Goal: Task Accomplishment & Management: Manage account settings

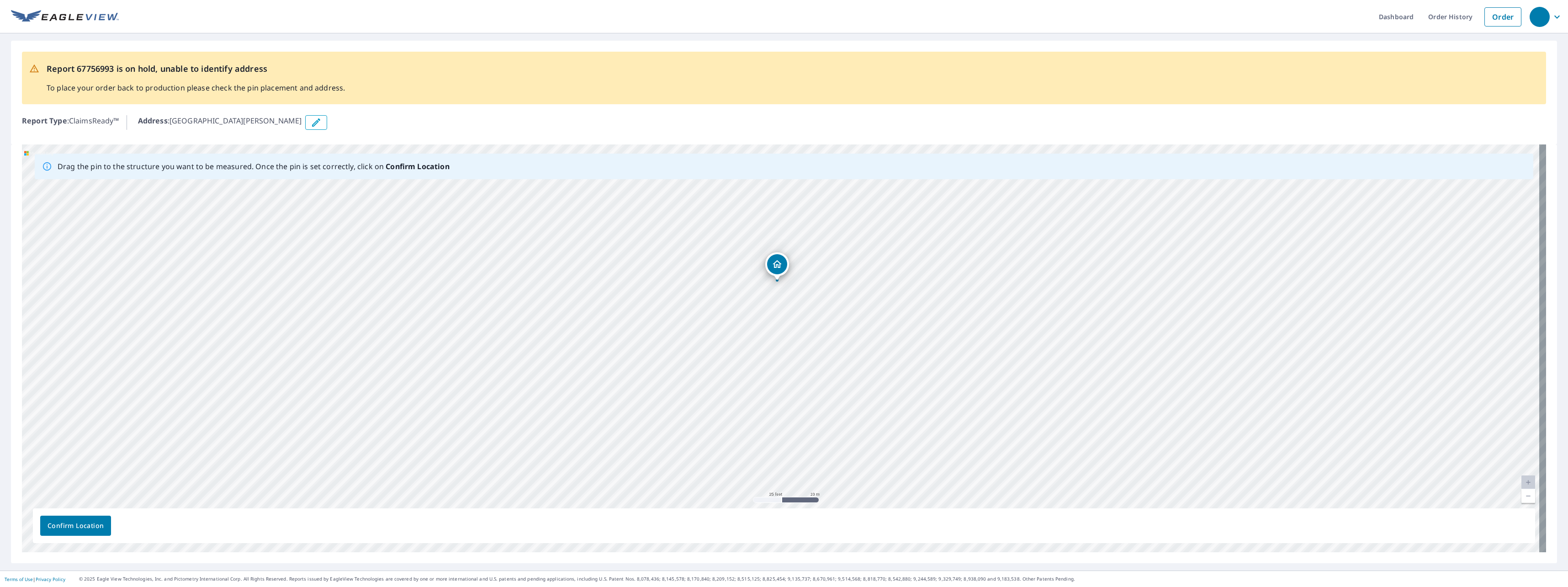
drag, startPoint x: 653, startPoint y: 268, endPoint x: 649, endPoint y: 202, distance: 66.1
click at [649, 202] on div "[GEOGRAPHIC_DATA][PERSON_NAME]" at bounding box center [784, 348] width 1524 height 408
drag, startPoint x: 631, startPoint y: 206, endPoint x: 806, endPoint y: 246, distance: 179.5
click at [806, 246] on div "[GEOGRAPHIC_DATA][PERSON_NAME]" at bounding box center [784, 348] width 1524 height 408
drag, startPoint x: 684, startPoint y: 217, endPoint x: 855, endPoint y: 237, distance: 172.2
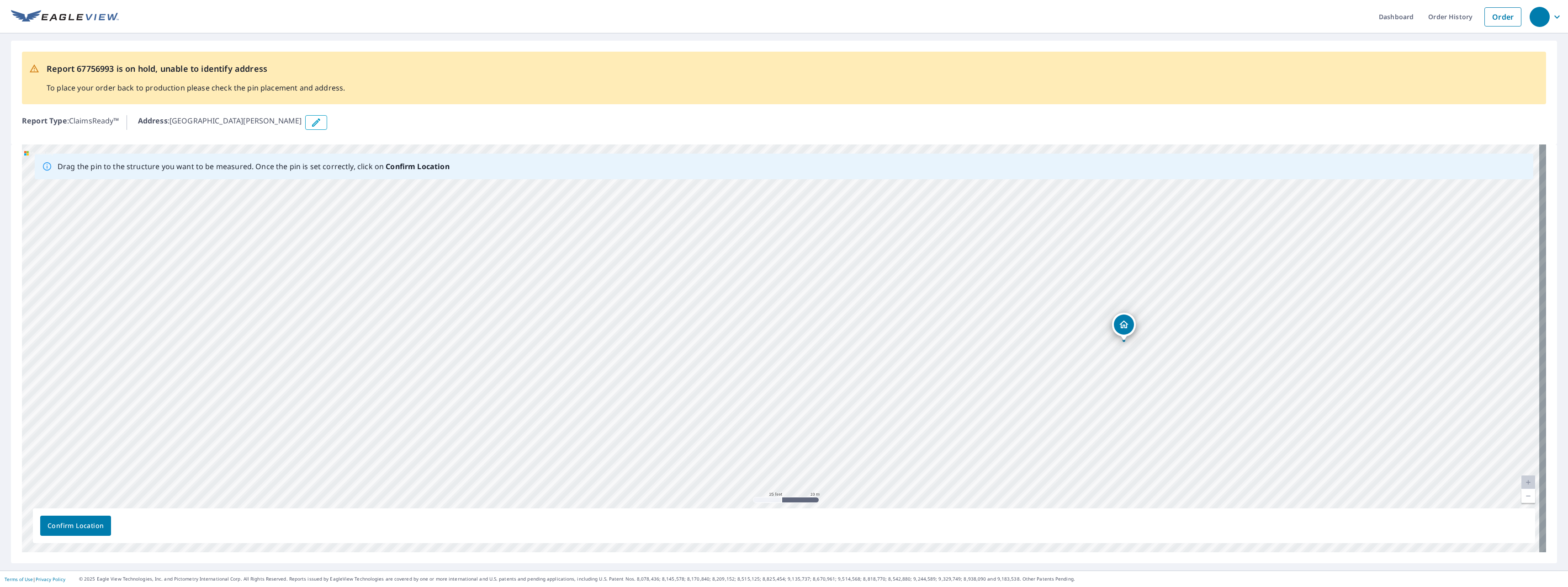
click at [855, 237] on div "[GEOGRAPHIC_DATA][PERSON_NAME]" at bounding box center [784, 348] width 1524 height 408
drag, startPoint x: 770, startPoint y: 227, endPoint x: 839, endPoint y: 286, distance: 90.8
click at [839, 286] on div "[GEOGRAPHIC_DATA][PERSON_NAME]" at bounding box center [784, 348] width 1524 height 408
drag, startPoint x: 990, startPoint y: 353, endPoint x: 756, endPoint y: 239, distance: 260.3
click at [81, 523] on span "Confirm Location" at bounding box center [75, 525] width 56 height 12
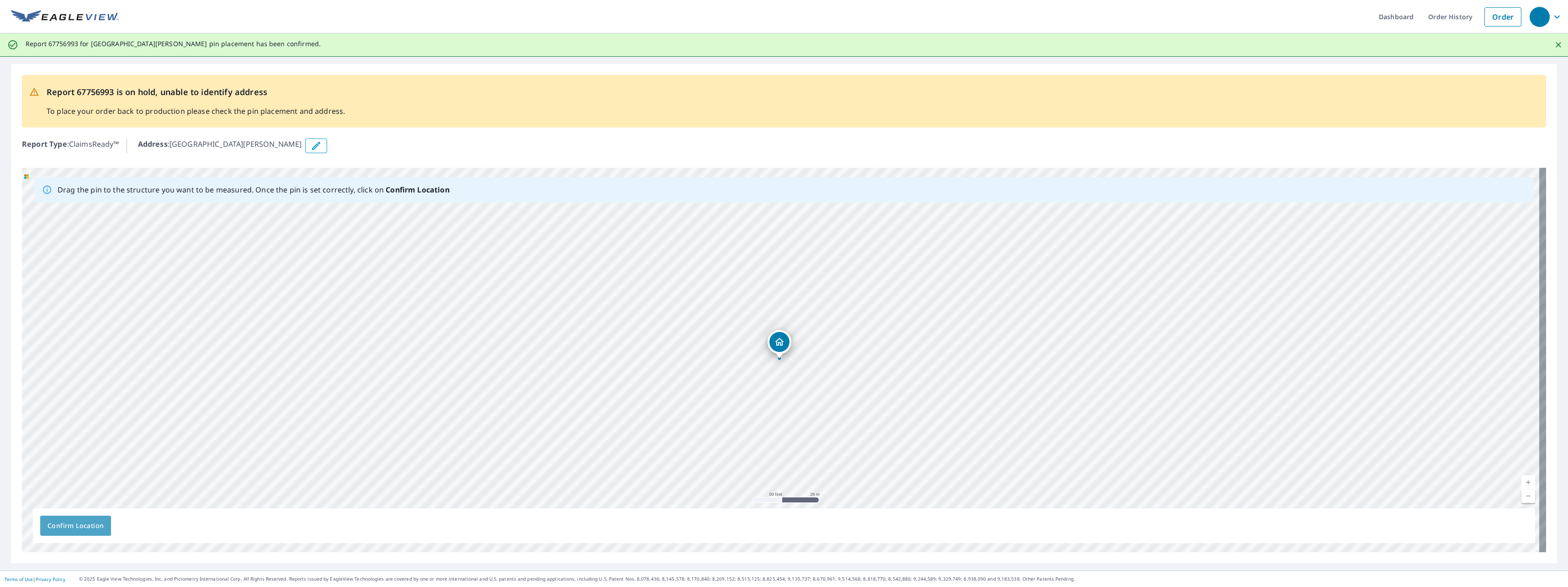
click at [96, 523] on span "Confirm Location" at bounding box center [75, 525] width 56 height 12
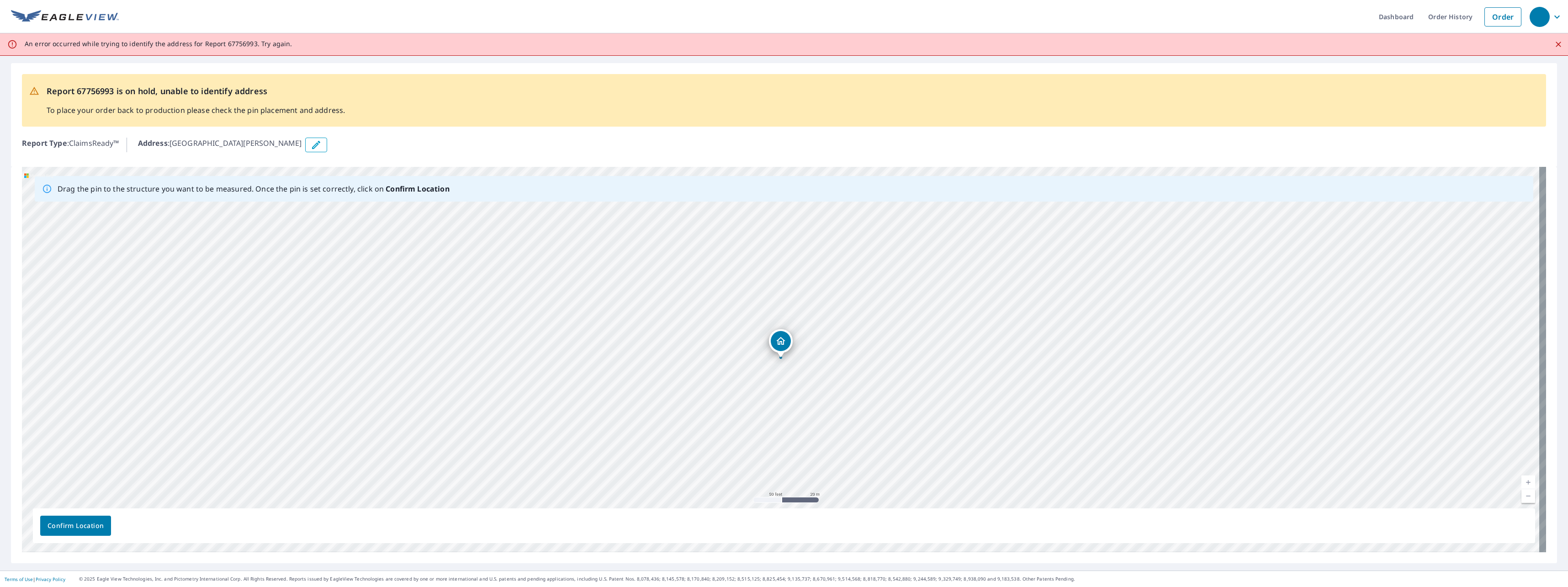
click at [1554, 46] on icon "Close" at bounding box center [1558, 44] width 9 height 9
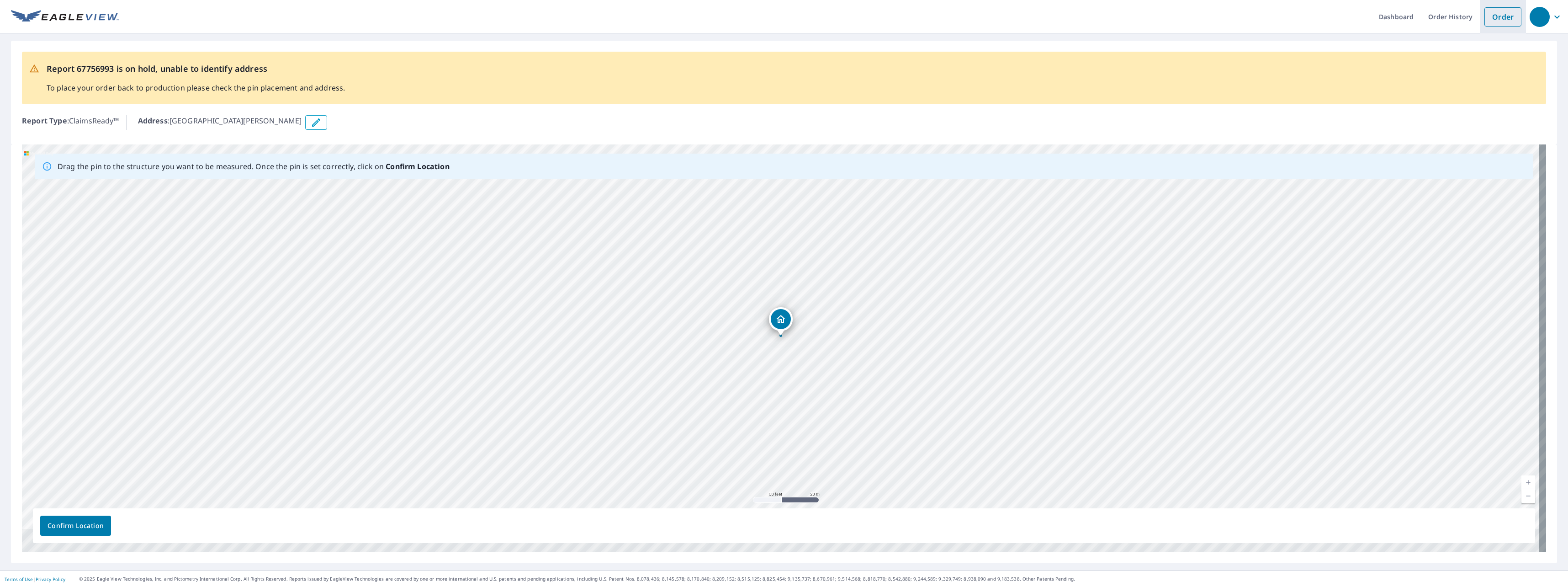
click at [1490, 15] on link "Order" at bounding box center [1503, 17] width 37 height 19
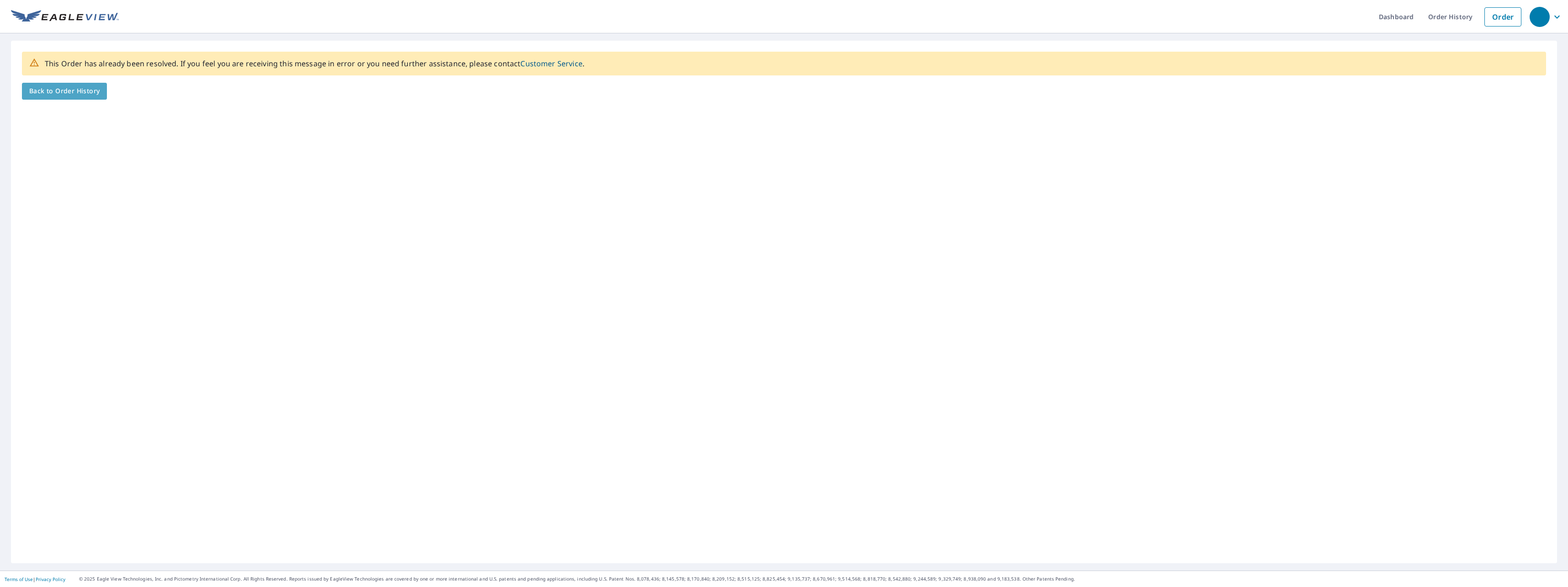
click at [88, 94] on span "Back to Order History" at bounding box center [64, 91] width 70 height 12
